Goal: Task Accomplishment & Management: Manage account settings

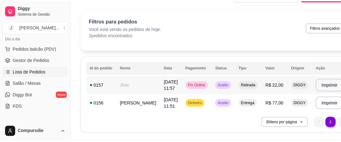
scroll to position [25, 0]
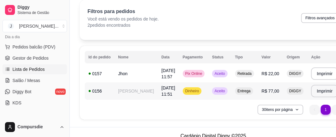
click at [132, 89] on td "[PERSON_NAME]" at bounding box center [135, 91] width 43 height 17
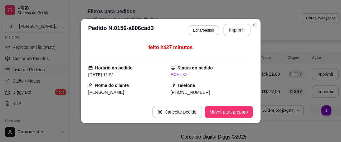
click at [226, 28] on button "Imprimir" at bounding box center [236, 30] width 27 height 12
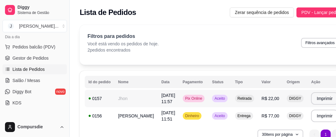
click at [133, 96] on td "Jhon" at bounding box center [135, 98] width 43 height 17
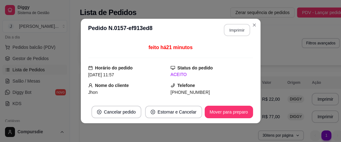
click at [232, 34] on button "Imprimir" at bounding box center [236, 30] width 26 height 12
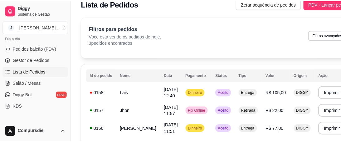
scroll to position [25, 0]
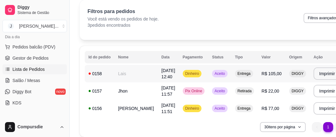
click at [185, 71] on td "Dinheiro" at bounding box center [194, 73] width 30 height 17
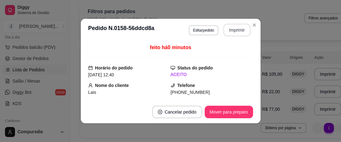
click at [234, 33] on button "Imprimir" at bounding box center [236, 30] width 27 height 12
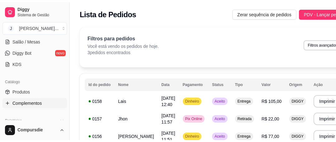
scroll to position [123, 0]
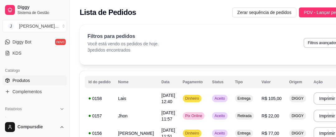
click at [27, 80] on span "Produtos" at bounding box center [20, 81] width 17 height 6
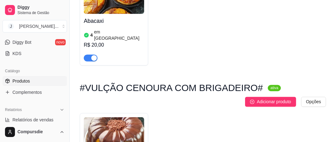
scroll to position [898, 0]
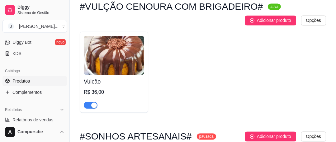
click at [90, 101] on button "button" at bounding box center [91, 104] width 14 height 7
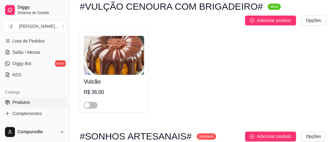
scroll to position [82, 0]
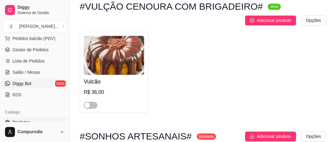
click at [34, 82] on link "Diggy Bot novo" at bounding box center [34, 83] width 65 height 10
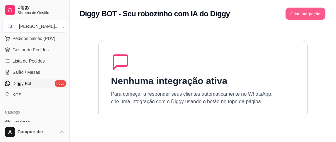
click at [307, 11] on button "Criar integração" at bounding box center [306, 14] width 40 height 12
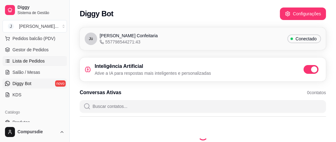
click at [35, 61] on span "Lista de Pedidos" at bounding box center [28, 61] width 32 height 6
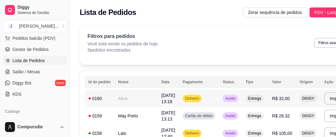
click at [161, 100] on span "[DATE] 13:16" at bounding box center [168, 98] width 14 height 11
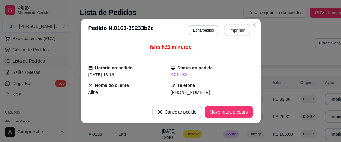
click at [224, 27] on button "Imprimir" at bounding box center [236, 30] width 26 height 12
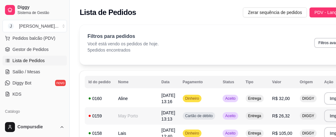
click at [117, 117] on td "May Porto" at bounding box center [135, 116] width 43 height 17
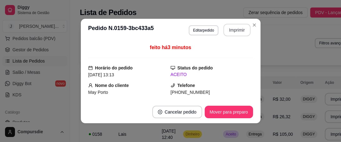
click at [236, 32] on button "Imprimir" at bounding box center [236, 30] width 27 height 12
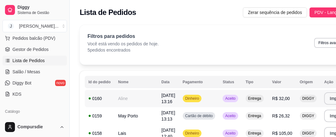
click at [200, 98] on td "Dinheiro" at bounding box center [199, 98] width 40 height 17
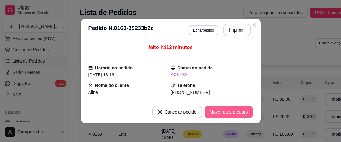
click at [231, 113] on button "Mover para preparo" at bounding box center [228, 111] width 48 height 12
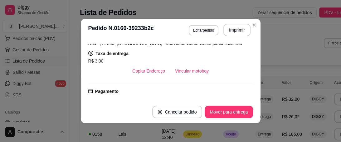
scroll to position [125, 0]
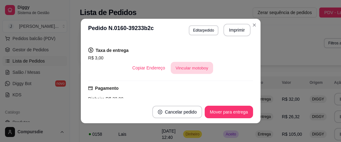
click at [197, 70] on button "Vincular motoboy" at bounding box center [192, 68] width 42 height 12
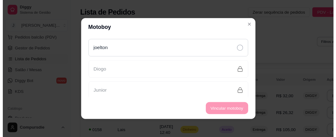
scroll to position [47, 0]
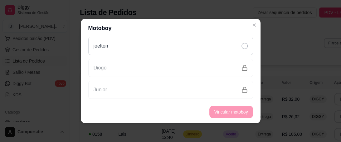
click at [139, 47] on div "joelton" at bounding box center [170, 46] width 165 height 18
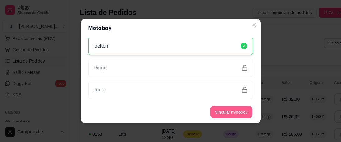
click at [221, 114] on button "Vincular motoboy" at bounding box center [231, 112] width 42 height 12
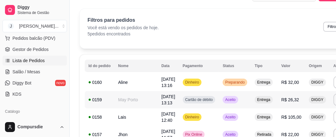
scroll to position [25, 0]
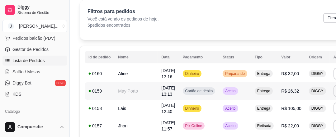
click at [161, 89] on span "[DATE] 13:13" at bounding box center [168, 91] width 14 height 11
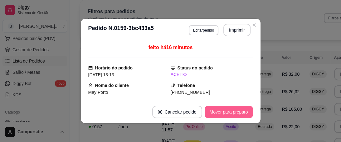
click at [235, 113] on button "Mover para preparo" at bounding box center [228, 111] width 48 height 12
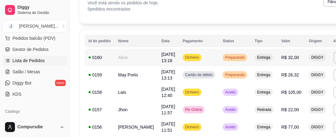
scroll to position [50, 0]
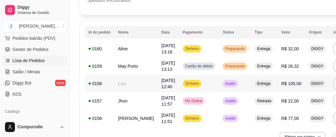
click at [127, 83] on td "Lais" at bounding box center [135, 83] width 43 height 17
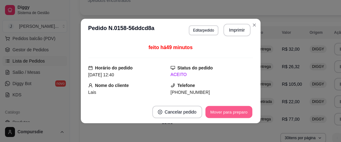
click at [226, 108] on button "Mover para preparo" at bounding box center [228, 112] width 47 height 12
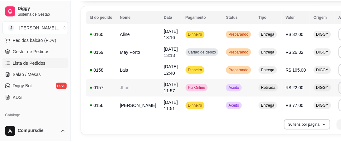
scroll to position [75, 0]
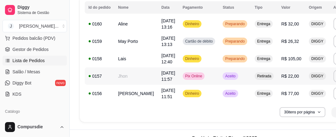
click at [128, 80] on td "Jhon" at bounding box center [135, 76] width 43 height 17
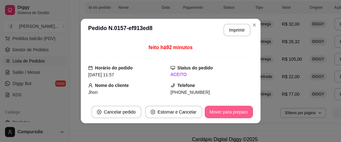
click at [215, 111] on button "Mover para preparo" at bounding box center [228, 111] width 48 height 12
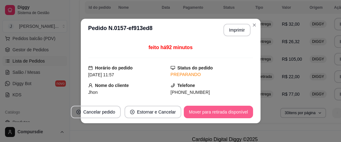
click at [224, 113] on button "Mover para retirada disponível" at bounding box center [218, 111] width 69 height 12
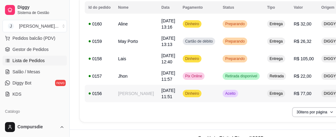
click at [137, 95] on td "[PERSON_NAME]" at bounding box center [135, 93] width 43 height 17
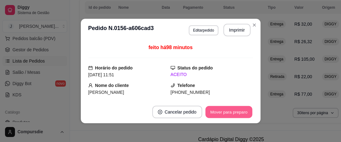
click at [233, 110] on button "Mover para preparo" at bounding box center [228, 112] width 47 height 12
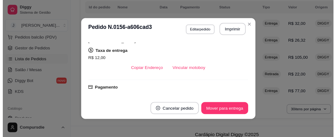
scroll to position [150, 0]
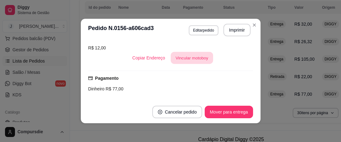
click at [194, 52] on button "Vincular motoboy" at bounding box center [192, 58] width 42 height 12
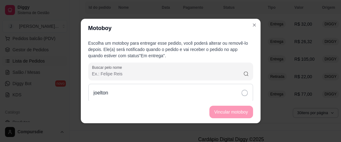
click at [241, 92] on icon at bounding box center [244, 92] width 6 height 6
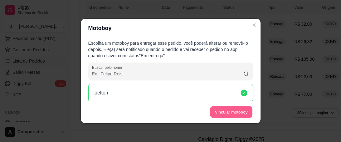
click at [231, 111] on button "Vincular motoboy" at bounding box center [231, 112] width 42 height 12
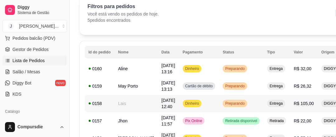
scroll to position [25, 0]
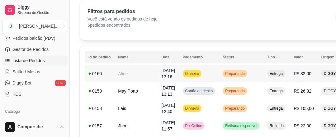
click at [161, 71] on span "[DATE] 13:16" at bounding box center [168, 73] width 14 height 11
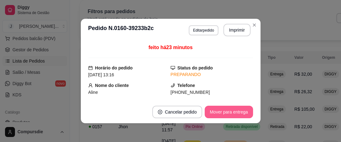
click at [228, 108] on button "Mover para entrega" at bounding box center [228, 111] width 48 height 12
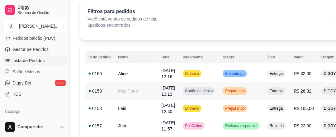
click at [123, 89] on td "May Porto" at bounding box center [135, 91] width 43 height 17
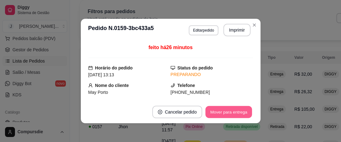
click at [225, 113] on button "Mover para entrega" at bounding box center [228, 112] width 47 height 12
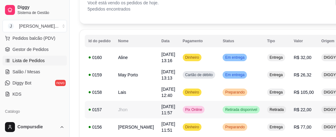
scroll to position [50, 0]
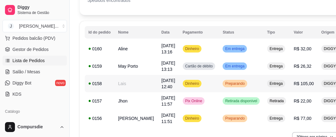
click at [130, 80] on td "Lais" at bounding box center [135, 83] width 43 height 17
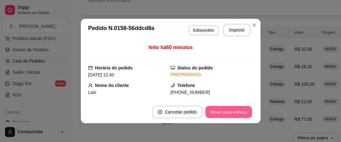
click at [219, 110] on button "Mover para entrega" at bounding box center [228, 112] width 47 height 12
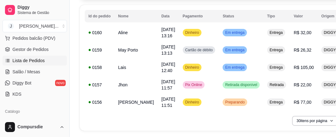
scroll to position [75, 0]
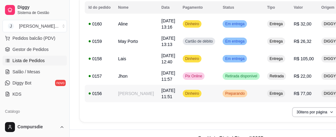
click at [131, 96] on td "[PERSON_NAME]" at bounding box center [135, 93] width 43 height 17
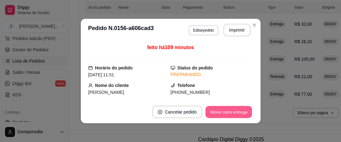
click at [220, 111] on button "Mover para entrega" at bounding box center [228, 112] width 47 height 12
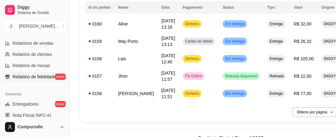
scroll to position [232, 0]
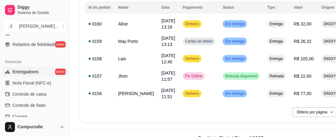
click at [36, 74] on span "Entregadores" at bounding box center [25, 72] width 26 height 6
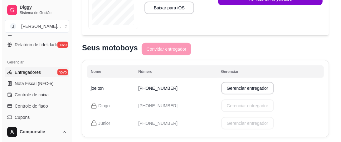
scroll to position [175, 0]
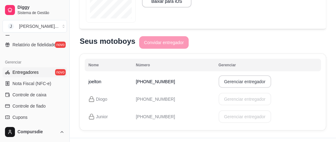
click at [230, 83] on button "Gerenciar entregador" at bounding box center [245, 81] width 53 height 12
select select "30"
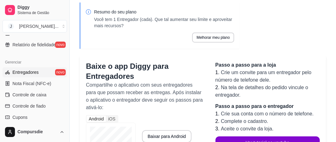
scroll to position [0, 0]
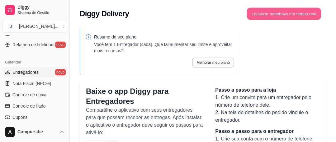
click at [269, 19] on button "Localizar motoboys em tempo real" at bounding box center [284, 14] width 74 height 12
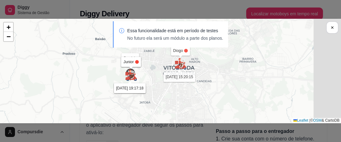
drag, startPoint x: 230, startPoint y: 94, endPoint x: 177, endPoint y: 91, distance: 53.1
click at [177, 91] on div "Sua loja joelton [DATE] 15:29:49 Diogo [DATE] 15:20:15 Junior [DATE] 19:17:18 +…" at bounding box center [170, 71] width 341 height 104
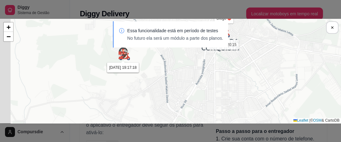
drag, startPoint x: 139, startPoint y: 70, endPoint x: 156, endPoint y: 101, distance: 35.2
click at [156, 101] on div "Sua loja joelton [DATE] 15:29:49 Diogo [DATE] 15:20:15 Junior [DATE] 19:17:18 +…" at bounding box center [170, 71] width 341 height 104
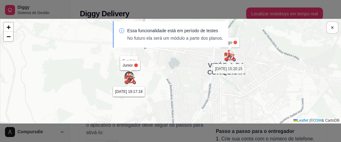
drag, startPoint x: 156, startPoint y: 79, endPoint x: 158, endPoint y: 97, distance: 17.6
click at [158, 97] on div "Sua loja joelton [DATE] 15:29:49 Diogo [DATE] 15:20:15 Junior [DATE] 19:17:18 +…" at bounding box center [170, 71] width 341 height 104
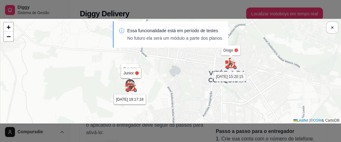
drag, startPoint x: 155, startPoint y: 79, endPoint x: 157, endPoint y: 90, distance: 12.2
click at [157, 90] on div "Sua loja joelton [DATE] 15:29:49 Diogo [DATE] 15:20:15 Junior [DATE] 19:17:18 +…" at bounding box center [170, 71] width 341 height 104
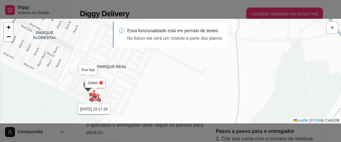
drag, startPoint x: 168, startPoint y: 75, endPoint x: 156, endPoint y: 88, distance: 17.9
click at [156, 88] on div "Sua loja joelton [DATE] 15:29:49 Diogo [DATE] 15:20:15 Junior [DATE] 19:17:18 +…" at bounding box center [170, 71] width 341 height 104
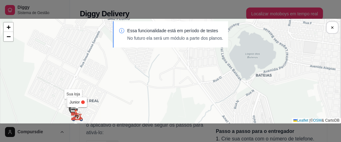
drag, startPoint x: 190, startPoint y: 70, endPoint x: 143, endPoint y: 96, distance: 53.6
click at [143, 96] on div "Sua loja joelton [DATE] 15:29:49 Diogo [DATE] 15:20:15 Junior [DATE] 19:17:18 +…" at bounding box center [170, 71] width 341 height 104
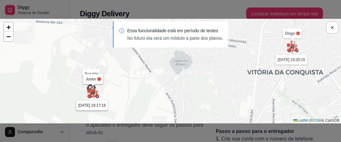
drag, startPoint x: 235, startPoint y: 65, endPoint x: 196, endPoint y: 64, distance: 39.3
click at [196, 64] on div "Sua loja joelton [DATE] 15:29:49 Diogo [DATE] 15:20:15 Junior [DATE] 19:17:18 +…" at bounding box center [170, 71] width 341 height 104
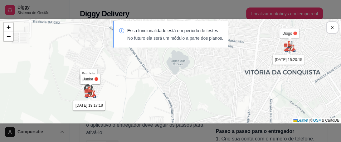
click at [199, 38] on p "No futuro ela será um módulo a parte dos planos." at bounding box center [175, 38] width 96 height 6
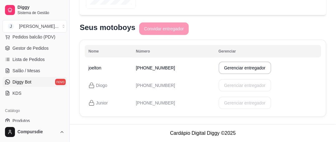
scroll to position [82, 0]
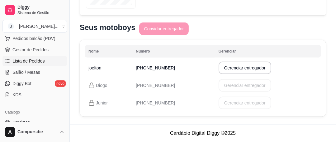
click at [36, 61] on span "Lista de Pedidos" at bounding box center [28, 61] width 32 height 6
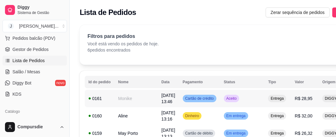
click at [124, 93] on td "Monike" at bounding box center [135, 98] width 43 height 17
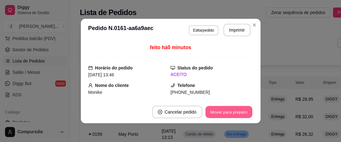
click at [227, 112] on button "Mover para preparo" at bounding box center [228, 112] width 47 height 12
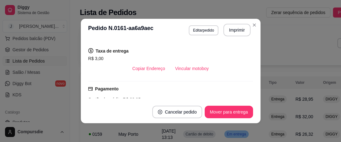
scroll to position [125, 0]
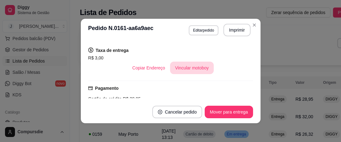
click at [199, 74] on button "Vincular motoboy" at bounding box center [192, 67] width 44 height 12
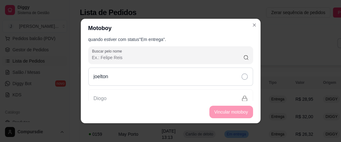
scroll to position [25, 0]
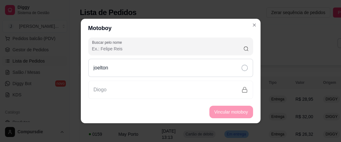
click at [119, 68] on div "joelton" at bounding box center [170, 68] width 165 height 18
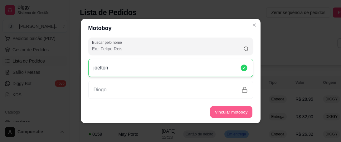
click at [221, 113] on button "Vincular motoboy" at bounding box center [231, 112] width 42 height 12
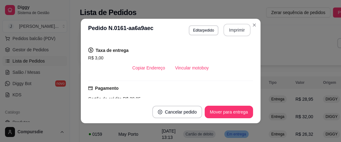
click at [235, 27] on button "Imprimir" at bounding box center [236, 30] width 27 height 12
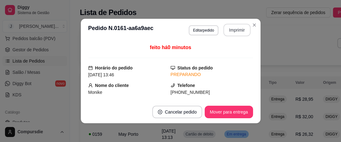
click at [236, 32] on button "Imprimir" at bounding box center [236, 30] width 27 height 12
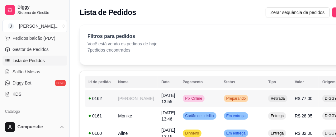
click at [161, 99] on span "[DATE] 13:55" at bounding box center [168, 98] width 14 height 11
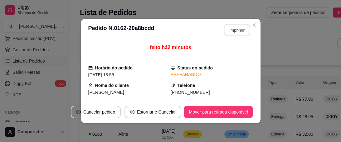
click at [233, 27] on button "Imprimir" at bounding box center [236, 30] width 26 height 12
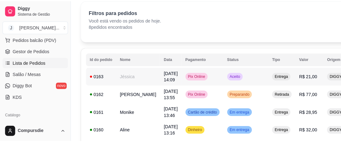
scroll to position [25, 0]
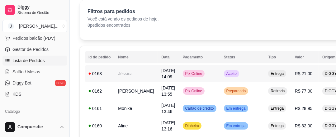
click at [158, 75] on td "[DATE] 14:09" at bounding box center [168, 73] width 21 height 17
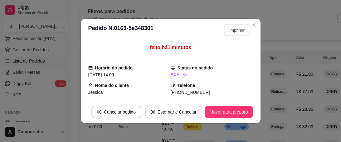
click at [231, 30] on button "Imprimir" at bounding box center [236, 30] width 26 height 12
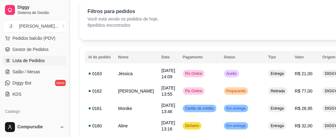
drag, startPoint x: 67, startPoint y: 61, endPoint x: 67, endPoint y: 58, distance: 3.4
click at [67, 58] on button "Toggle Sidebar" at bounding box center [69, 68] width 5 height 137
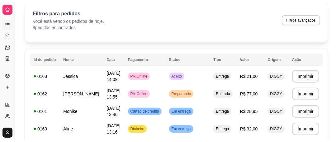
scroll to position [30, 0]
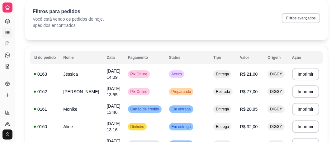
click at [15, 61] on button "Toggle Sidebar" at bounding box center [14, 71] width 5 height 142
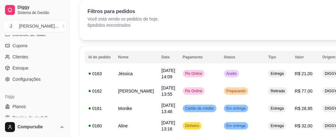
scroll to position [307, 0]
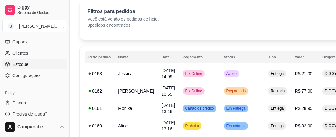
click at [26, 62] on span "Estoque" at bounding box center [20, 64] width 16 height 6
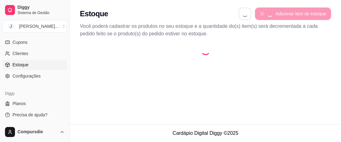
select select "QUANTITY_ORDER"
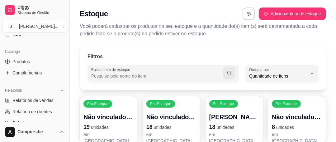
scroll to position [131, 0]
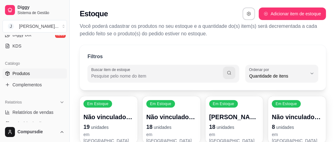
click at [40, 72] on link "Produtos" at bounding box center [34, 73] width 65 height 10
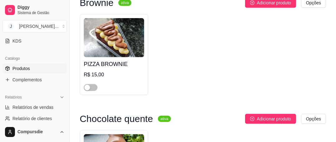
scroll to position [106, 0]
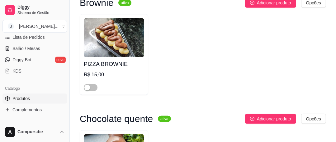
click at [26, 100] on span "Produtos" at bounding box center [20, 98] width 17 height 6
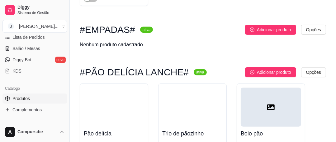
scroll to position [1795, 0]
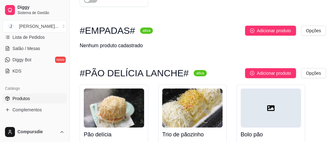
click at [195, 88] on img at bounding box center [192, 107] width 60 height 39
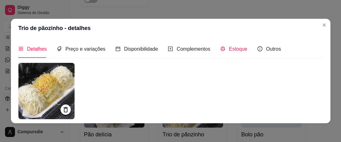
click at [231, 47] on span "Estoque" at bounding box center [238, 48] width 18 height 5
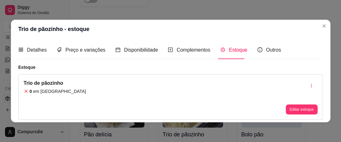
drag, startPoint x: 66, startPoint y: 85, endPoint x: 249, endPoint y: 86, distance: 183.0
click at [67, 85] on div "Trio de pãozinho 0 em estoque Editar estoque" at bounding box center [170, 97] width 304 height 46
click at [302, 109] on button "Editar estoque" at bounding box center [301, 109] width 31 height 10
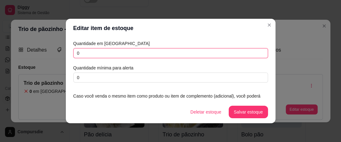
drag, startPoint x: 86, startPoint y: 54, endPoint x: 6, endPoint y: 46, distance: 80.7
click at [10, 49] on div "Editar item de estoque Quantidade em estoque 0 Quantidade mínima para alerta 0 …" at bounding box center [170, 71] width 341 height 142
type input "5"
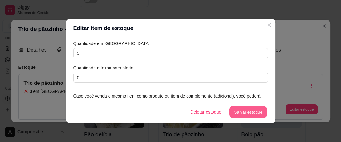
click at [246, 110] on button "Salvar estoque" at bounding box center [248, 112] width 38 height 12
click at [246, 111] on button "Salvar estoque" at bounding box center [247, 111] width 39 height 12
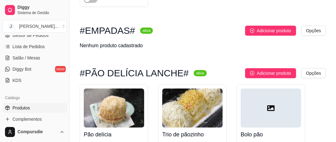
scroll to position [56, 0]
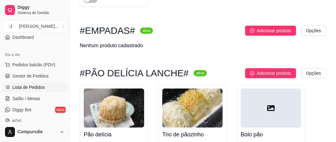
click at [36, 85] on span "Lista de Pedidos" at bounding box center [28, 87] width 32 height 6
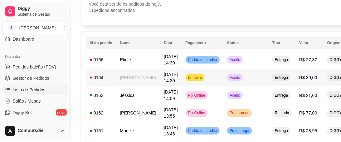
scroll to position [50, 0]
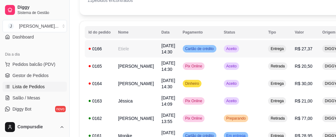
click at [130, 50] on td "Etiele" at bounding box center [135, 48] width 43 height 17
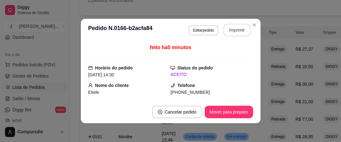
click at [230, 29] on button "Imprimir" at bounding box center [236, 30] width 27 height 12
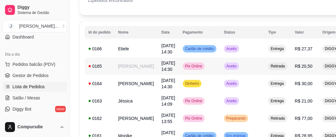
click at [126, 69] on td "[PERSON_NAME]" at bounding box center [135, 66] width 43 height 17
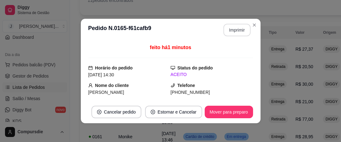
click at [235, 31] on button "Imprimir" at bounding box center [236, 30] width 27 height 12
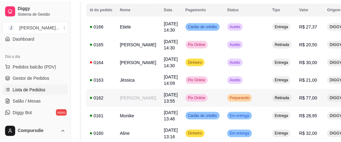
scroll to position [75, 0]
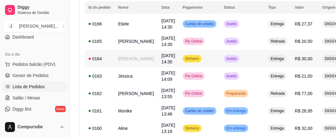
click at [123, 55] on td "[PERSON_NAME]" at bounding box center [135, 58] width 43 height 17
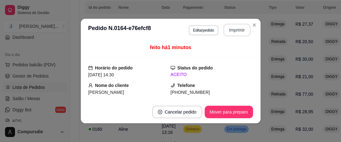
click at [231, 34] on button "Imprimir" at bounding box center [236, 30] width 27 height 12
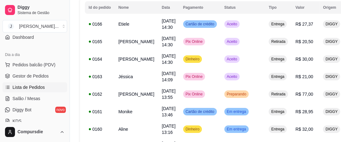
scroll to position [0, 0]
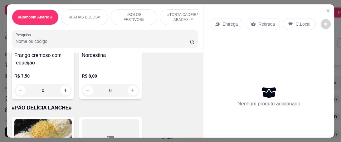
scroll to position [673, 0]
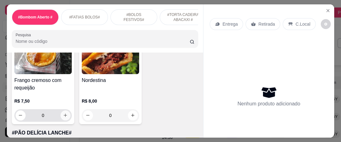
click at [64, 117] on icon "increase-product-quantity" at bounding box center [65, 115] width 5 height 5
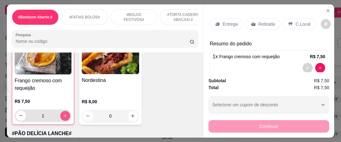
click at [64, 118] on icon "increase-product-quantity" at bounding box center [65, 115] width 5 height 5
type input "2"
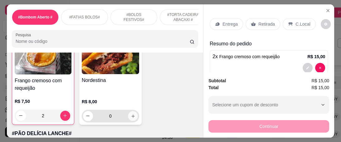
click at [132, 116] on icon "increase-product-quantity" at bounding box center [133, 115] width 5 height 5
type input "1"
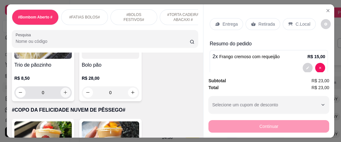
click at [63, 94] on icon "increase-product-quantity" at bounding box center [65, 92] width 5 height 5
type input "1"
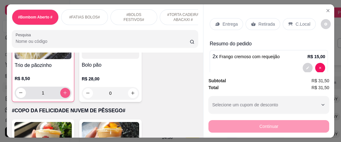
scroll to position [798, 0]
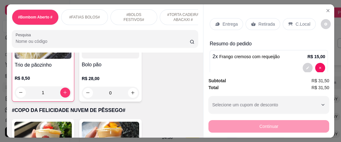
click at [225, 18] on div "Entrega" at bounding box center [225, 24] width 33 height 12
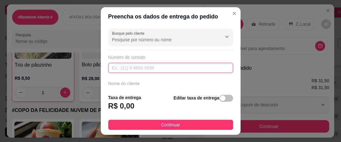
click at [120, 67] on input "text" at bounding box center [170, 68] width 125 height 10
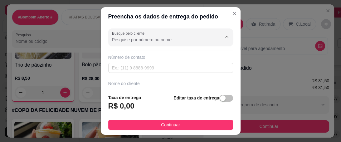
click at [131, 41] on input "Busque pelo cliente" at bounding box center [162, 39] width 100 height 6
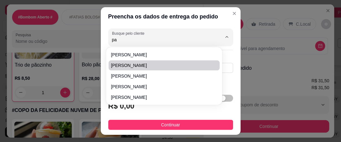
type input "p"
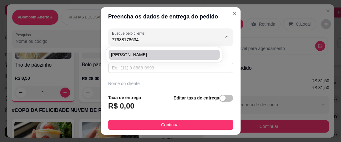
click at [148, 56] on span "[PERSON_NAME]" at bounding box center [161, 54] width 100 height 6
type input "[PERSON_NAME]"
type input "77988178634"
type input "[PERSON_NAME]"
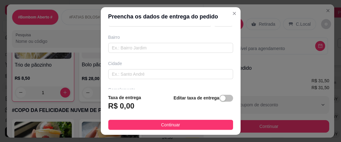
scroll to position [146, 0]
type input "[PERSON_NAME]"
click at [220, 100] on div "button" at bounding box center [223, 98] width 6 height 6
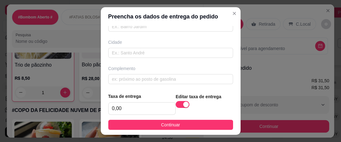
drag, startPoint x: 117, startPoint y: 114, endPoint x: 96, endPoint y: 116, distance: 20.9
click at [96, 116] on div "Preencha os dados de entrega do pedido Busque pelo cliente Número de contato 77…" at bounding box center [170, 71] width 341 height 142
click at [133, 107] on input "0,00" at bounding box center [141, 108] width 67 height 12
type input "8,00"
click at [156, 131] on footer "Taxa de entrega 8,00 Editar taxa de entrega Continuar" at bounding box center [171, 111] width 140 height 47
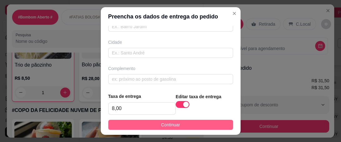
click at [161, 127] on span "Continuar" at bounding box center [170, 124] width 19 height 7
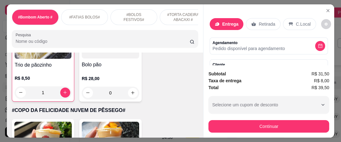
click at [222, 131] on div "Subtotal R$ 31,50 Taxa de entrega R$ 8,00 Total R$ 39,50 Selecione um cupom de …" at bounding box center [268, 101] width 131 height 72
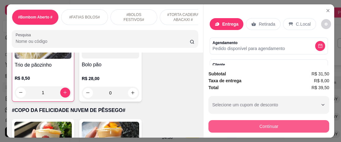
click at [226, 126] on button "Continuar" at bounding box center [268, 126] width 121 height 12
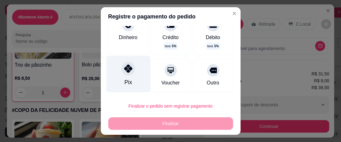
click at [126, 74] on div at bounding box center [128, 68] width 14 height 14
type input "R$ 0,00"
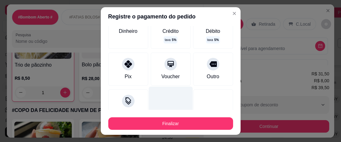
scroll to position [44, 0]
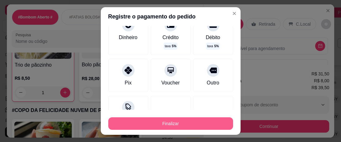
click at [146, 122] on button "Finalizar" at bounding box center [170, 123] width 125 height 12
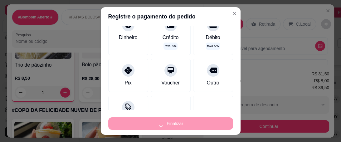
type input "0"
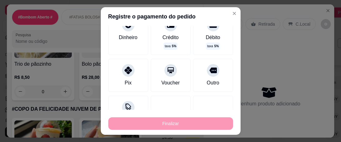
type input "-R$ 39,50"
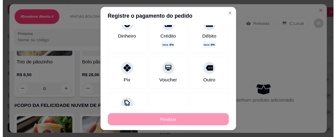
scroll to position [798, 0]
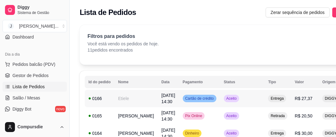
click at [158, 97] on td "[DATE] 14:30" at bounding box center [168, 98] width 21 height 17
